Goal: Task Accomplishment & Management: Manage account settings

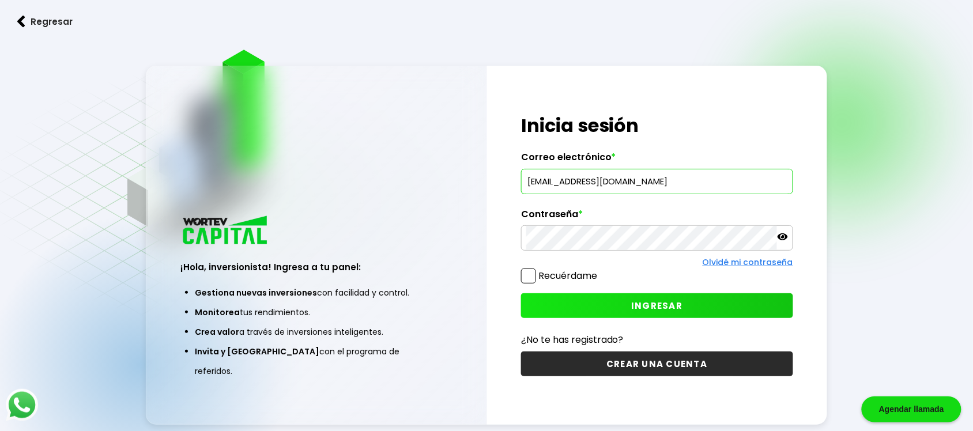
type input "[EMAIL_ADDRESS][DOMAIN_NAME]"
click at [643, 306] on span "INGRESAR" at bounding box center [656, 306] width 51 height 12
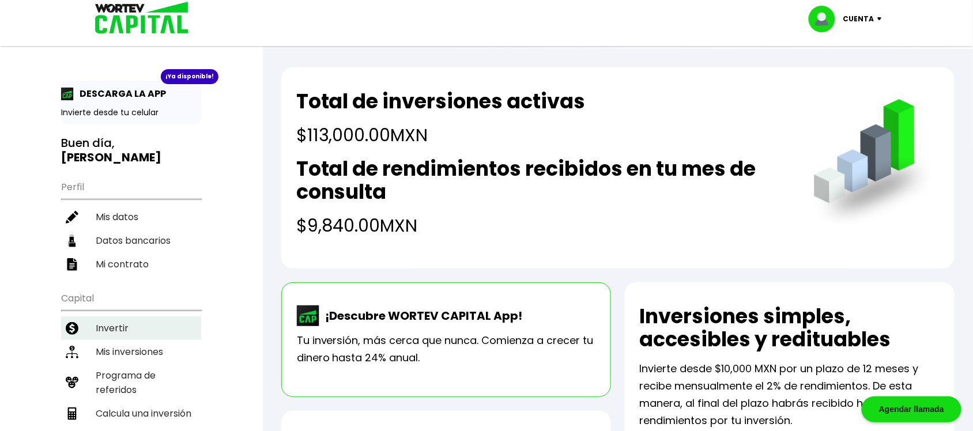
click at [119, 316] on li "Invertir" at bounding box center [131, 328] width 140 height 24
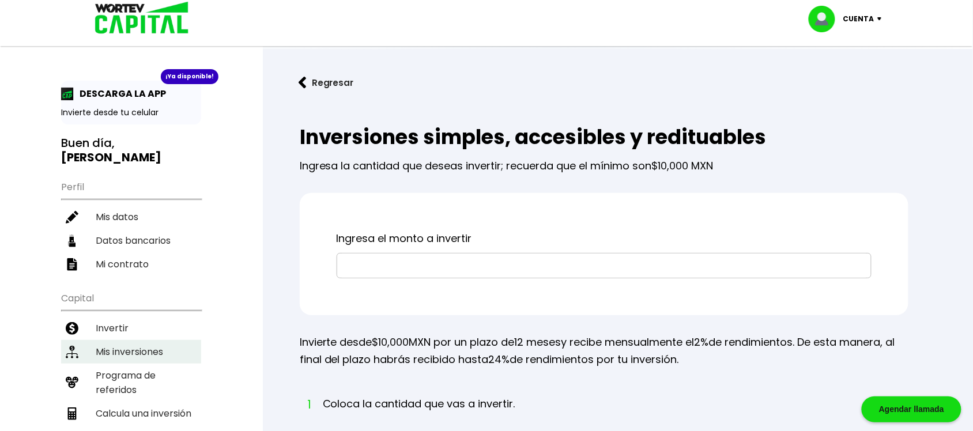
click at [125, 340] on li "Mis inversiones" at bounding box center [131, 352] width 140 height 24
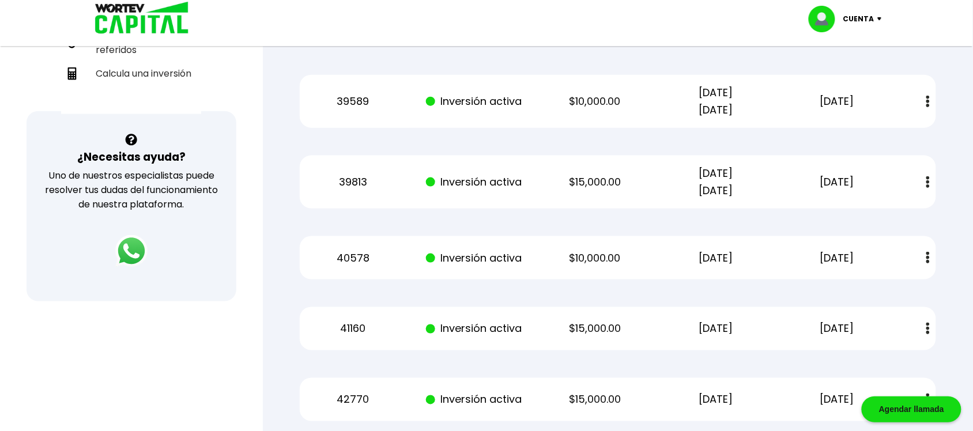
scroll to position [308, 0]
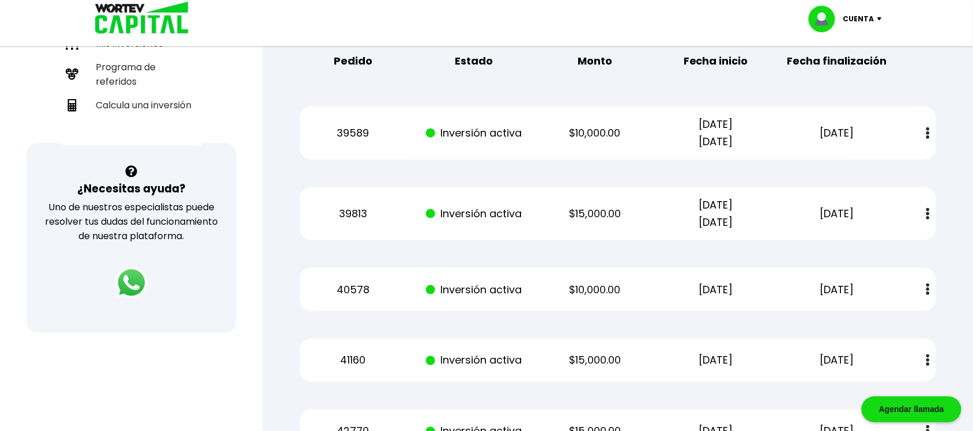
click at [922, 210] on button at bounding box center [928, 214] width 16 height 25
click at [944, 176] on div "Mis inversiones Como inversionista activo de WORTEV CAPITAL, apoyas el crecimie…" at bounding box center [617, 241] width 673 height 885
click at [949, 257] on div "Mis inversiones Como inversionista activo de WORTEV CAPITAL, apoyas el crecimie…" at bounding box center [617, 241] width 673 height 885
click at [934, 180] on div "Mis inversiones Como inversionista activo de WORTEV CAPITAL, apoyas el crecimie…" at bounding box center [617, 241] width 673 height 885
click at [860, 20] on p "Cuenta" at bounding box center [858, 18] width 31 height 17
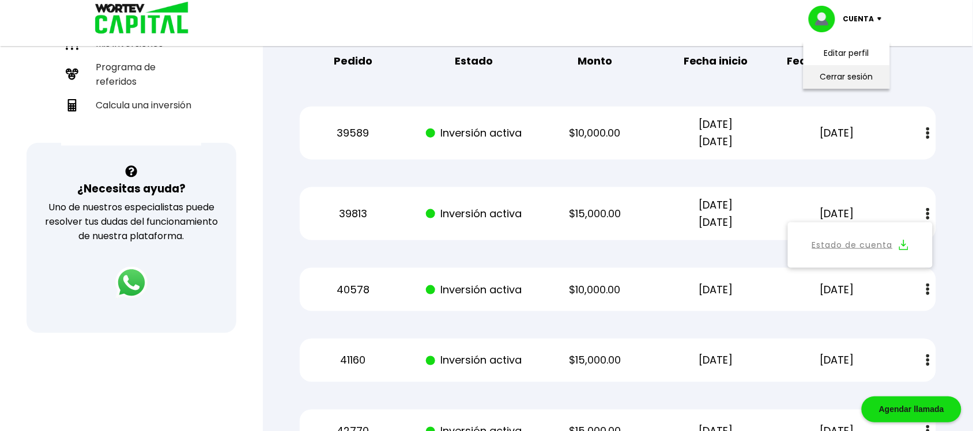
click at [839, 78] on li "Cerrar sesión" at bounding box center [847, 77] width 92 height 24
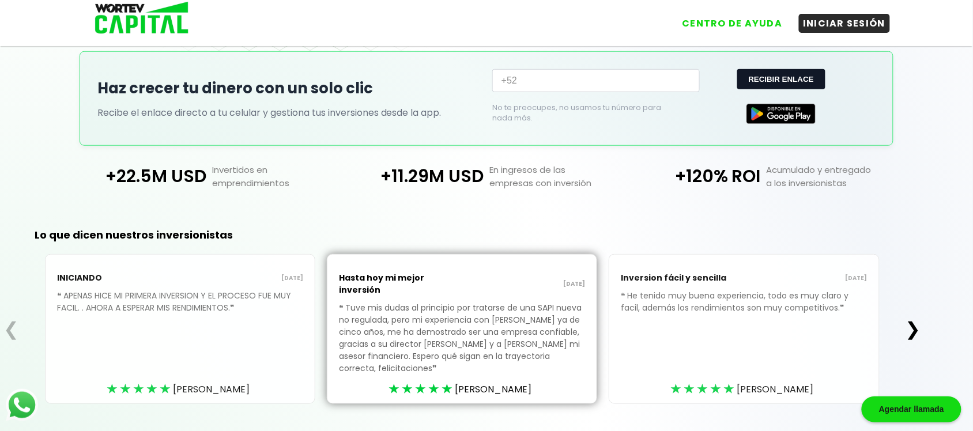
scroll to position [243, 0]
